Goal: Task Accomplishment & Management: Use online tool/utility

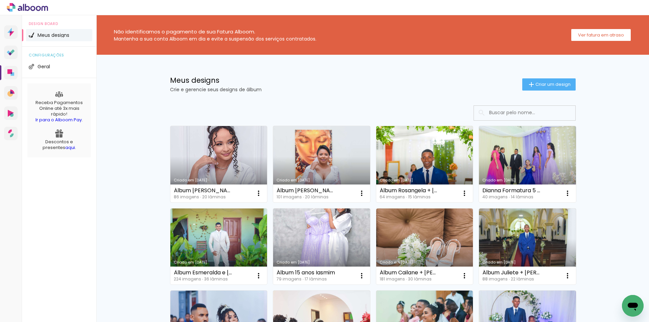
click at [228, 147] on link "Criado em [DATE]" at bounding box center [218, 164] width 97 height 76
